Goal: Information Seeking & Learning: Learn about a topic

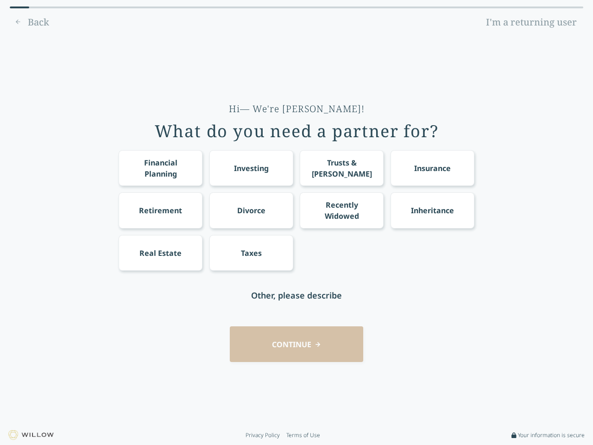
click at [297, 222] on div "Financial Planning Investing Trusts & [PERSON_NAME] Insurance Retirement Divorc…" at bounding box center [297, 210] width 356 height 120
click at [160, 168] on div "Financial Planning" at bounding box center [160, 168] width 67 height 22
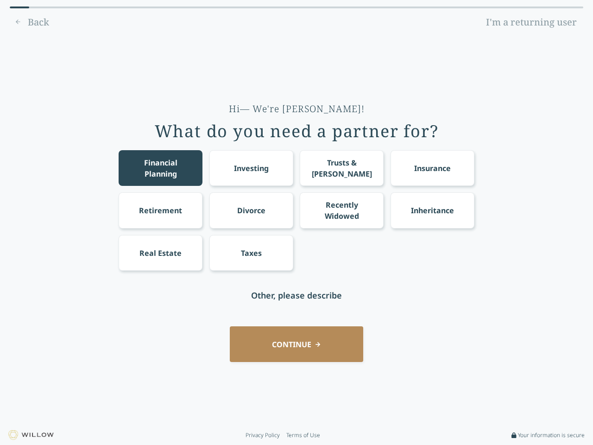
click at [251, 168] on div "Investing" at bounding box center [251, 168] width 35 height 11
click at [342, 168] on div "Trusts & [PERSON_NAME]" at bounding box center [342, 168] width 67 height 22
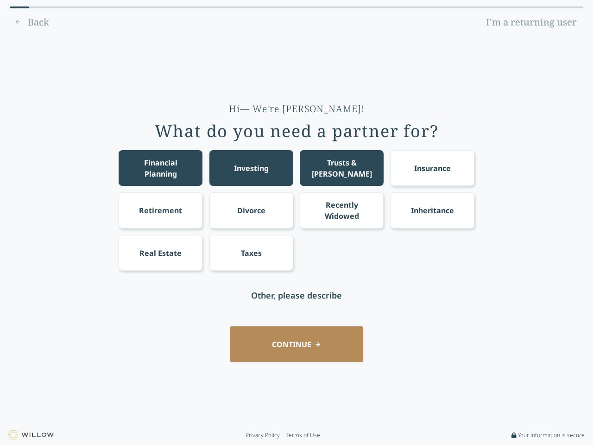
click at [432, 168] on div "Insurance" at bounding box center [432, 168] width 37 height 11
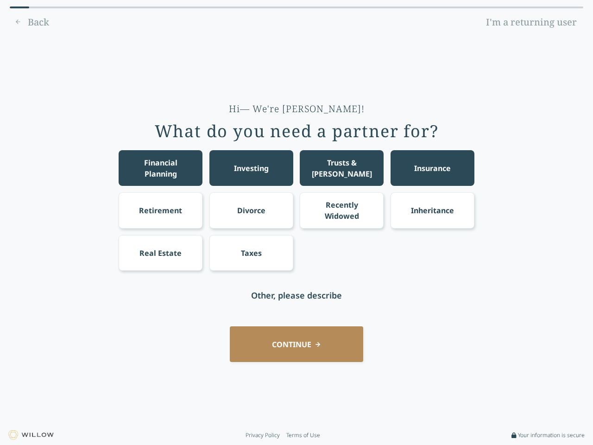
click at [160, 210] on div "Retirement" at bounding box center [160, 210] width 43 height 11
click at [251, 210] on div "Divorce" at bounding box center [251, 210] width 28 height 11
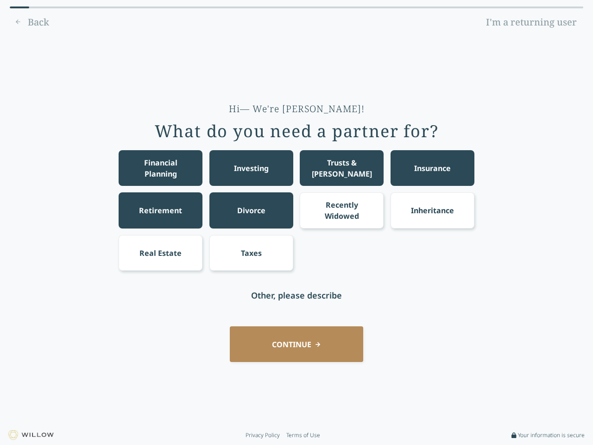
click at [342, 210] on div "Recently Widowed" at bounding box center [342, 210] width 67 height 22
click at [432, 210] on div "Inheritance" at bounding box center [432, 210] width 43 height 11
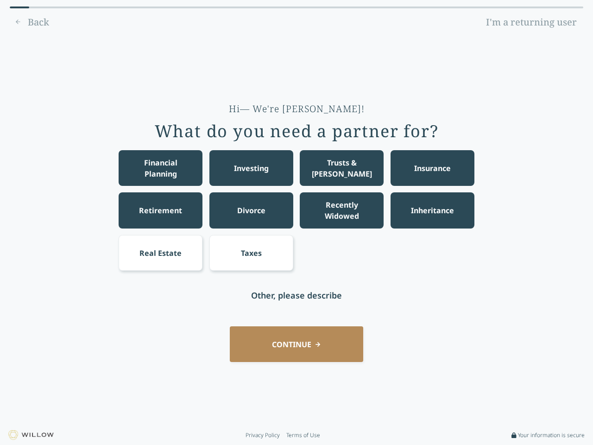
click at [160, 253] on div "Real Estate" at bounding box center [160, 252] width 42 height 11
